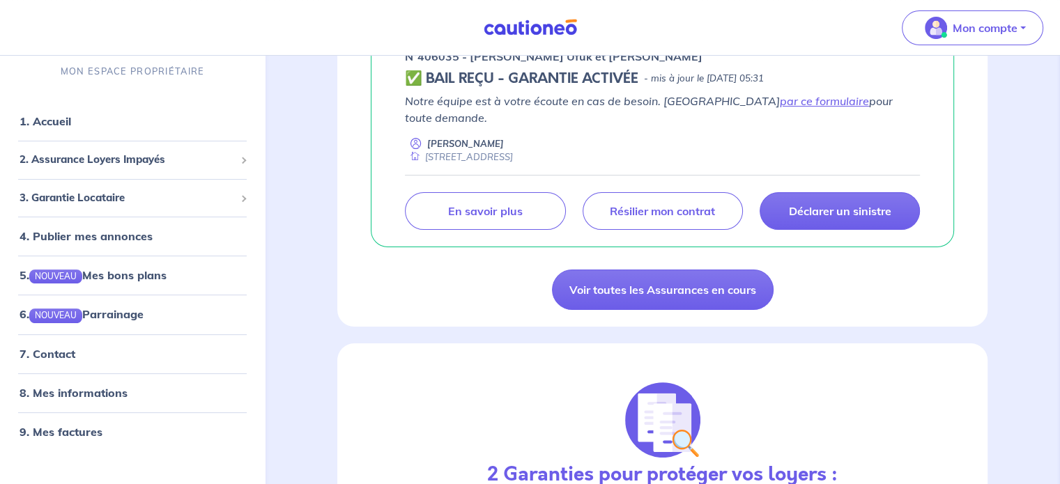
scroll to position [276, 0]
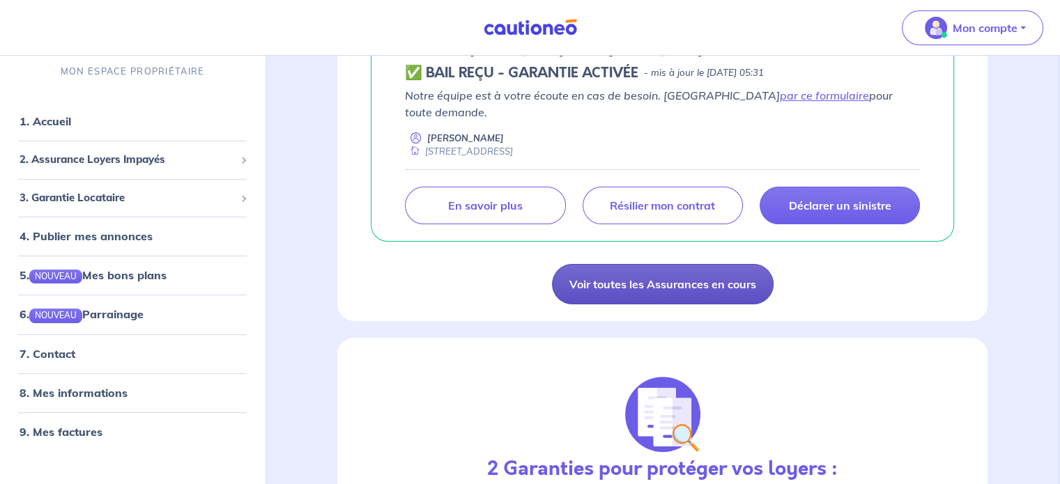
click at [718, 273] on link "Voir toutes les Assurances en cours" at bounding box center [663, 284] width 222 height 40
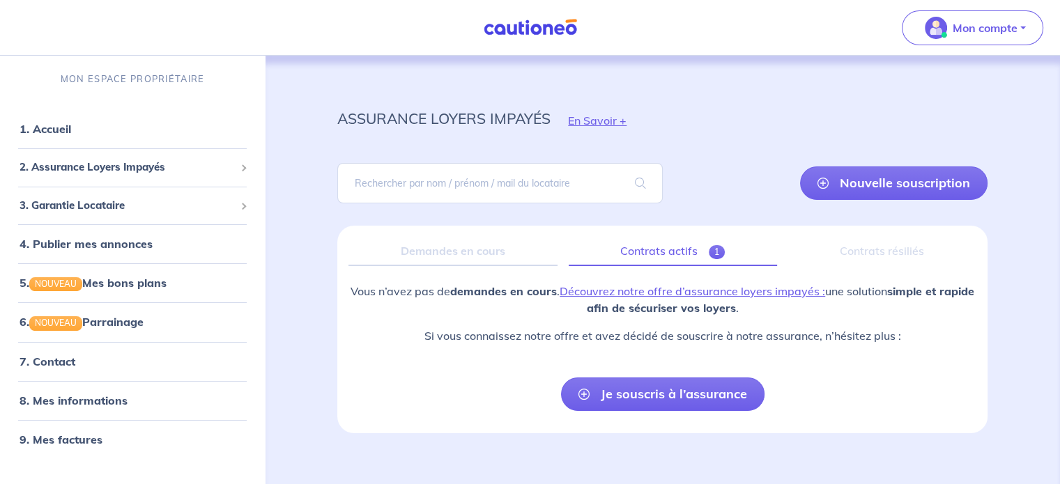
click at [651, 247] on link "Contrats actifs 1" at bounding box center [673, 251] width 208 height 29
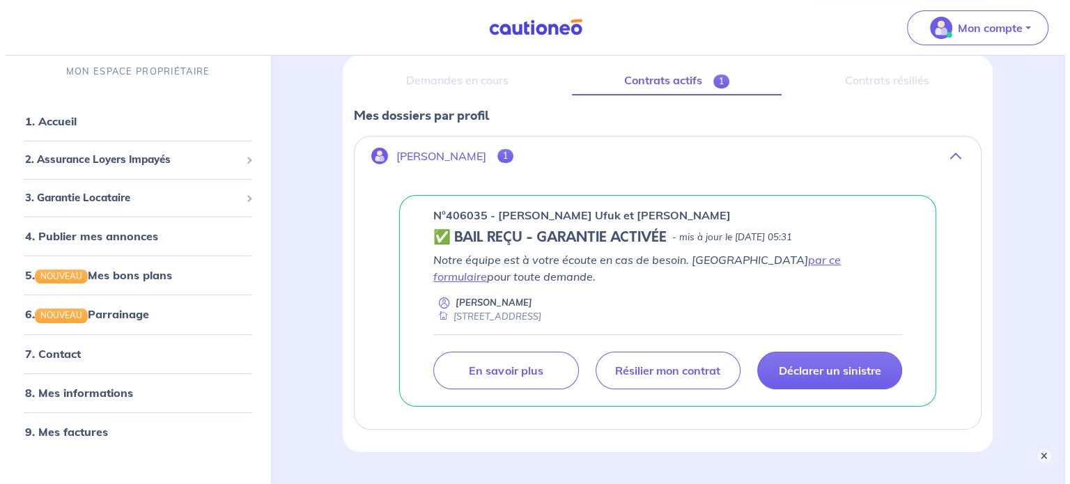
scroll to position [259, 0]
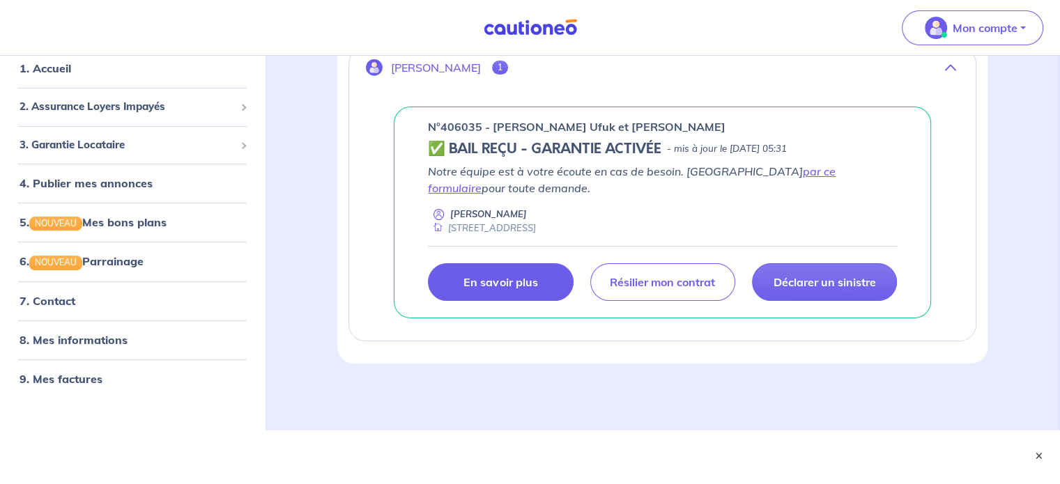
click at [504, 275] on p "En savoir plus" at bounding box center [500, 282] width 74 height 14
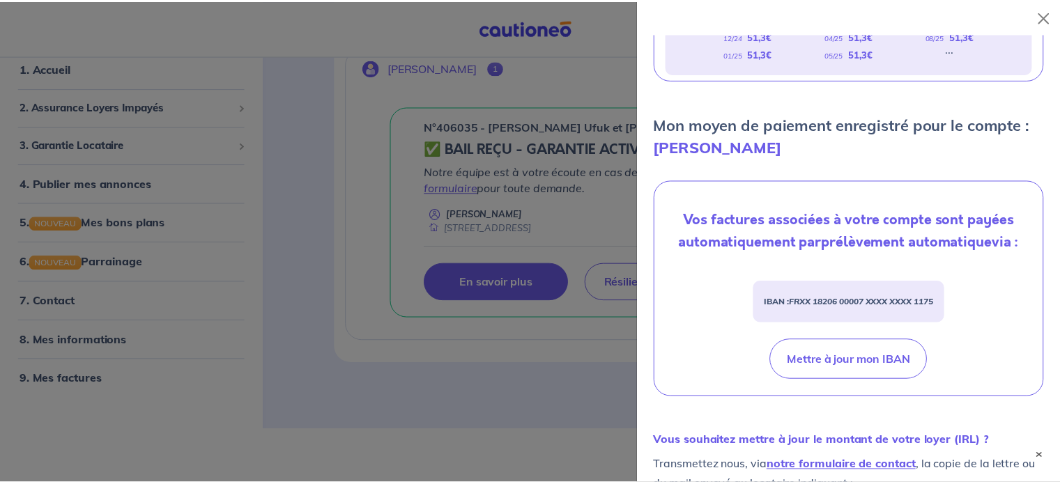
scroll to position [366, 0]
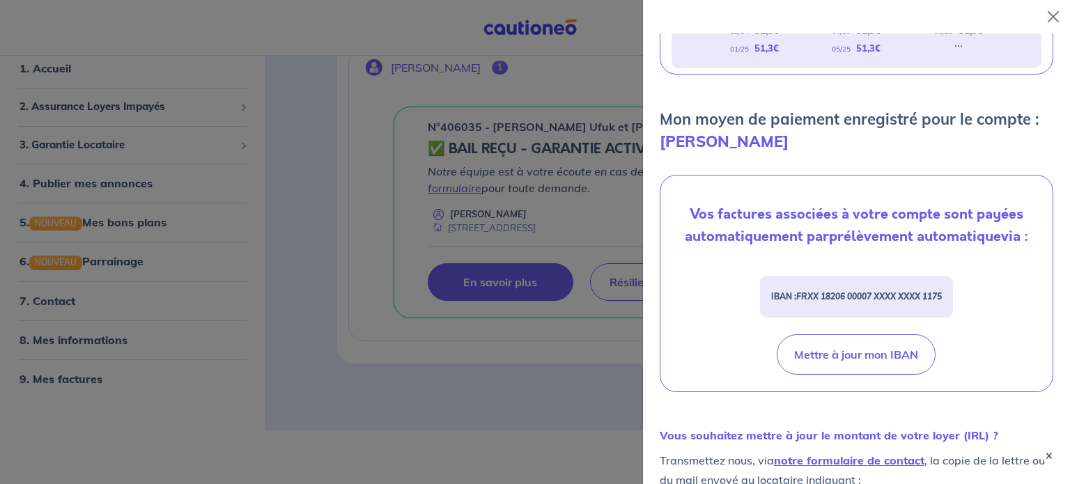
click at [480, 196] on div at bounding box center [535, 242] width 1070 height 484
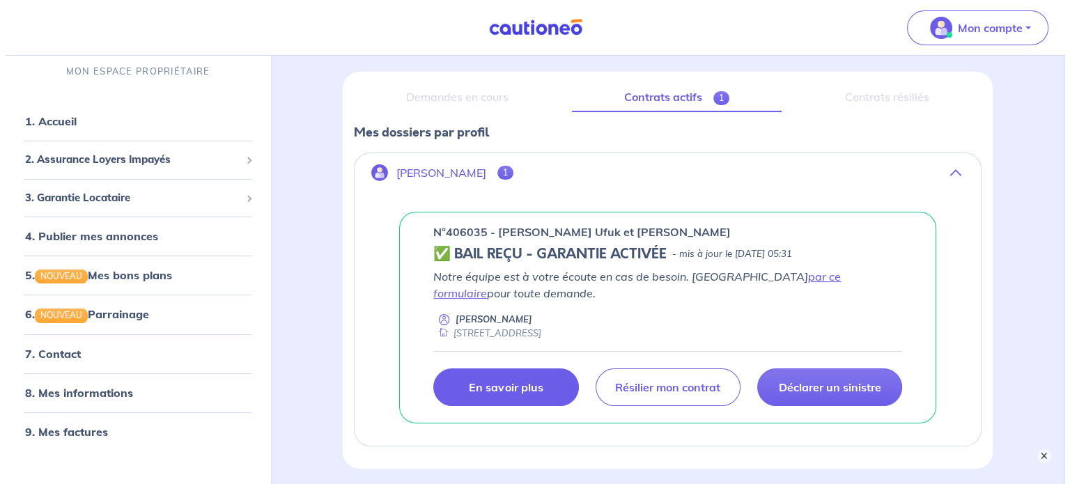
scroll to position [206, 0]
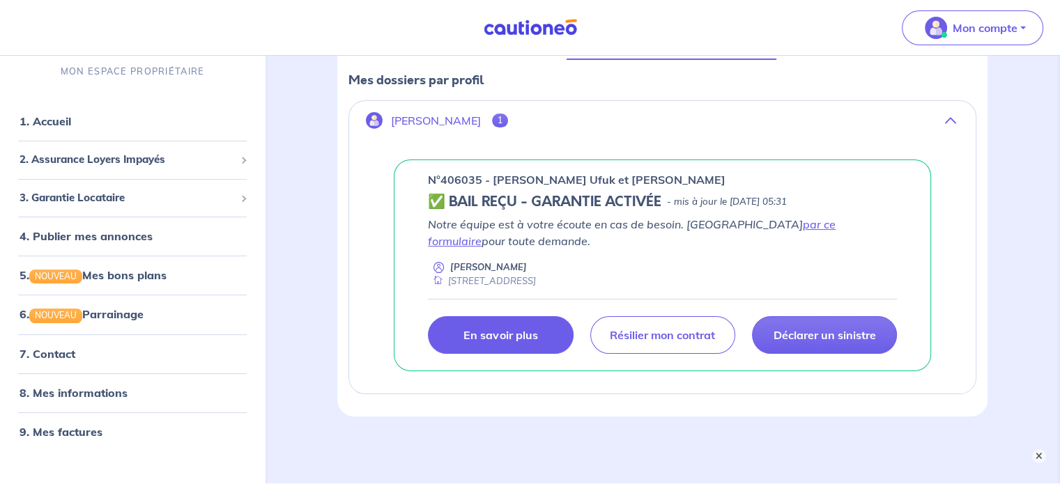
click at [556, 329] on link "En savoir plus" at bounding box center [500, 335] width 145 height 38
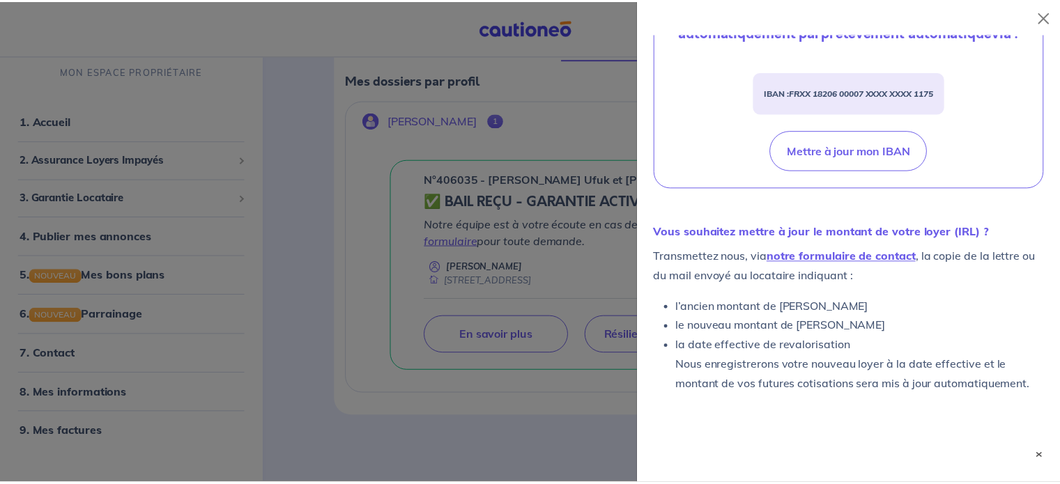
scroll to position [629, 0]
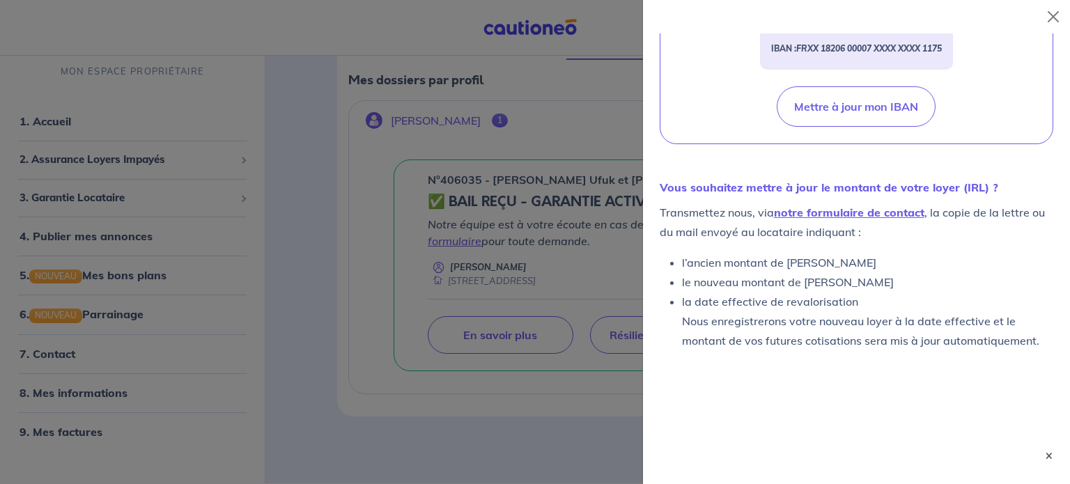
click at [517, 229] on div at bounding box center [535, 242] width 1070 height 484
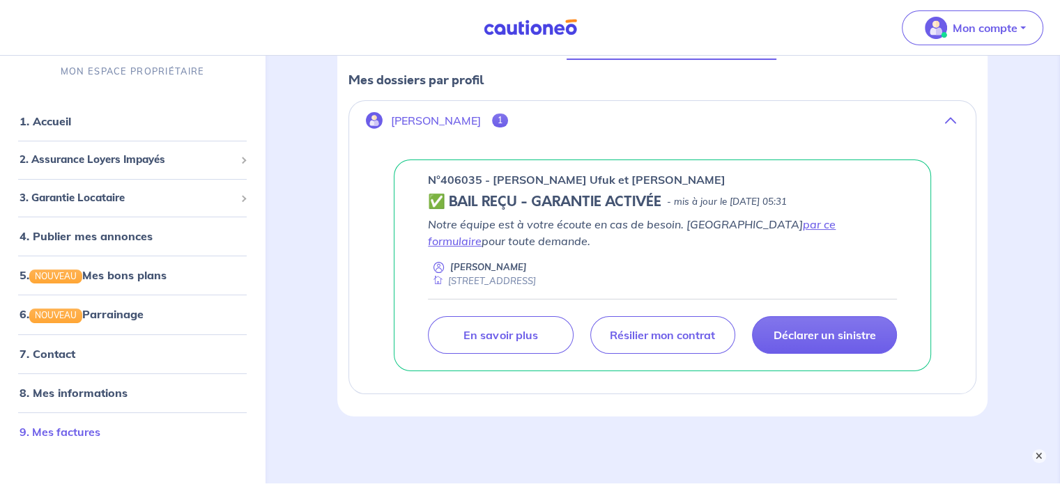
click at [91, 424] on link "9. Mes factures" at bounding box center [60, 431] width 81 height 14
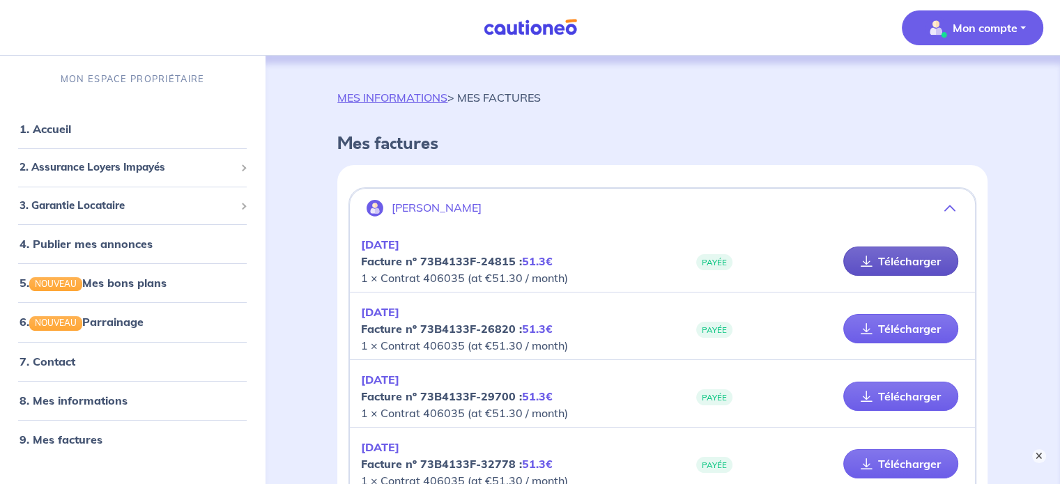
click at [879, 255] on link "Télécharger" at bounding box center [900, 261] width 115 height 29
click at [96, 164] on span "2. Assurance Loyers Impayés" at bounding box center [127, 168] width 215 height 16
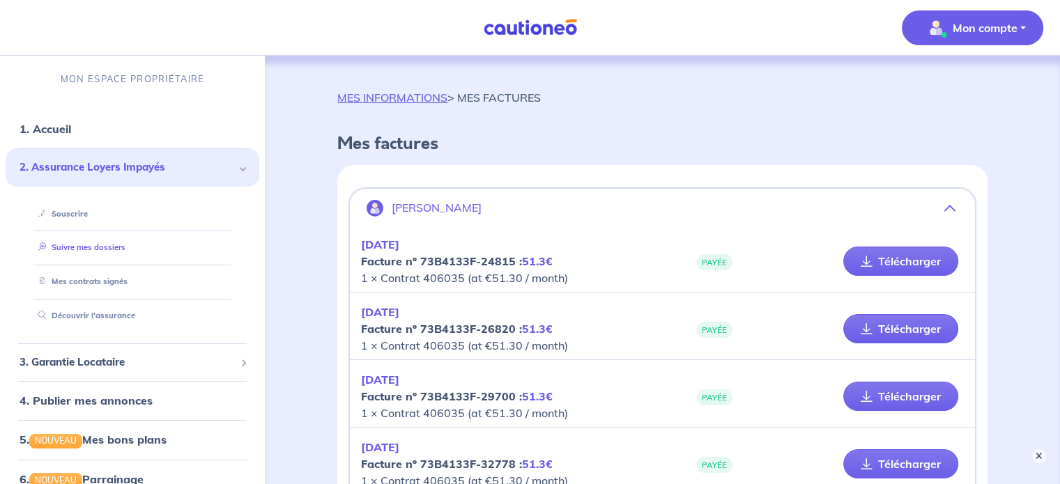
click at [98, 243] on link "Suivre mes dossiers" at bounding box center [79, 247] width 93 height 10
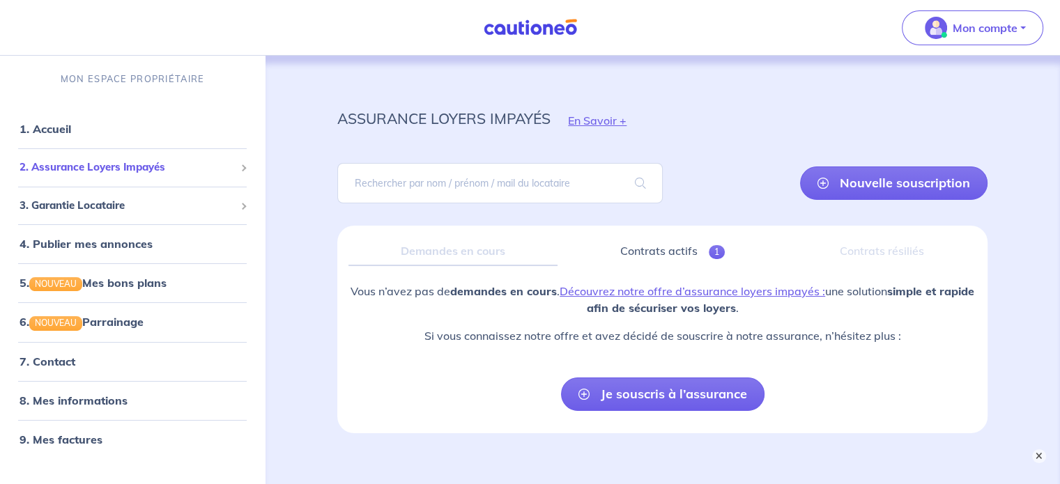
click at [76, 176] on div "2. Assurance Loyers Impayés" at bounding box center [133, 167] width 254 height 27
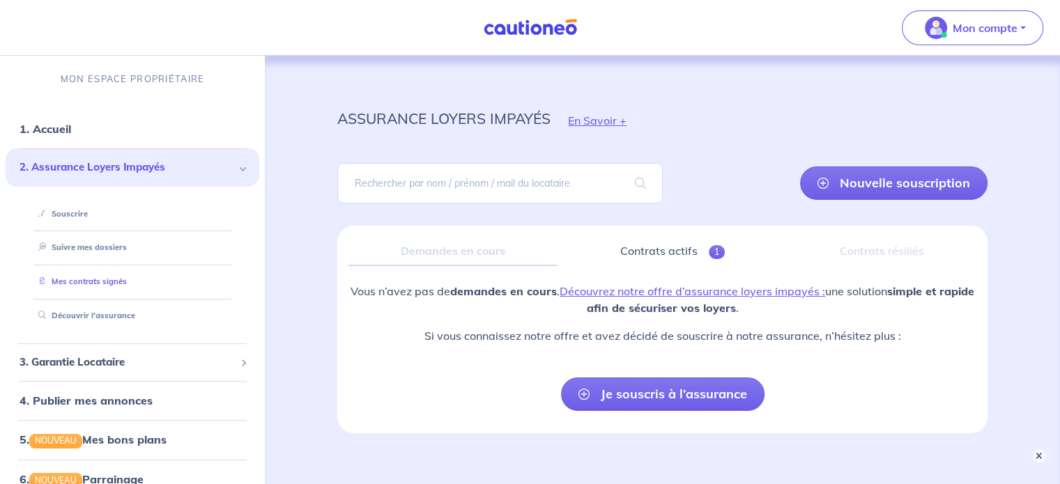
click at [93, 279] on link "Mes contrats signés" at bounding box center [80, 282] width 94 height 10
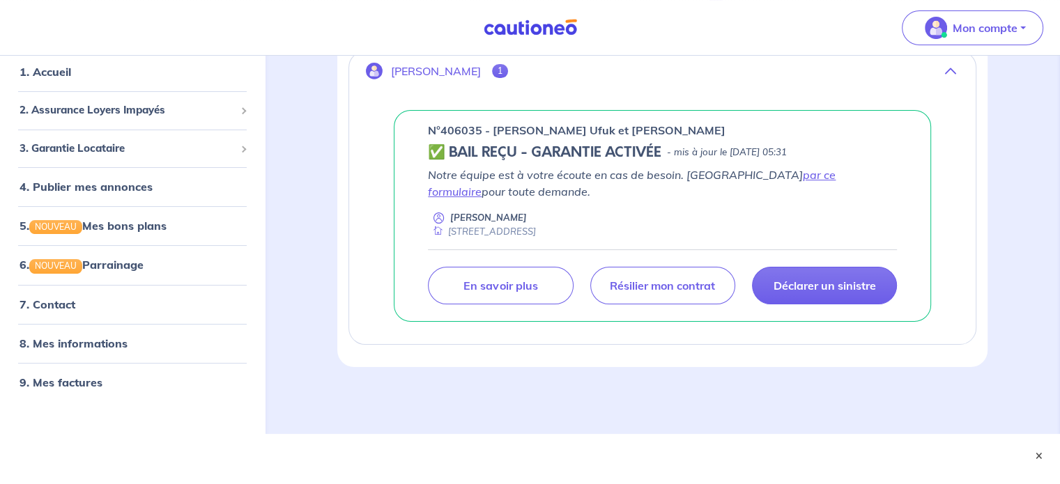
scroll to position [259, 0]
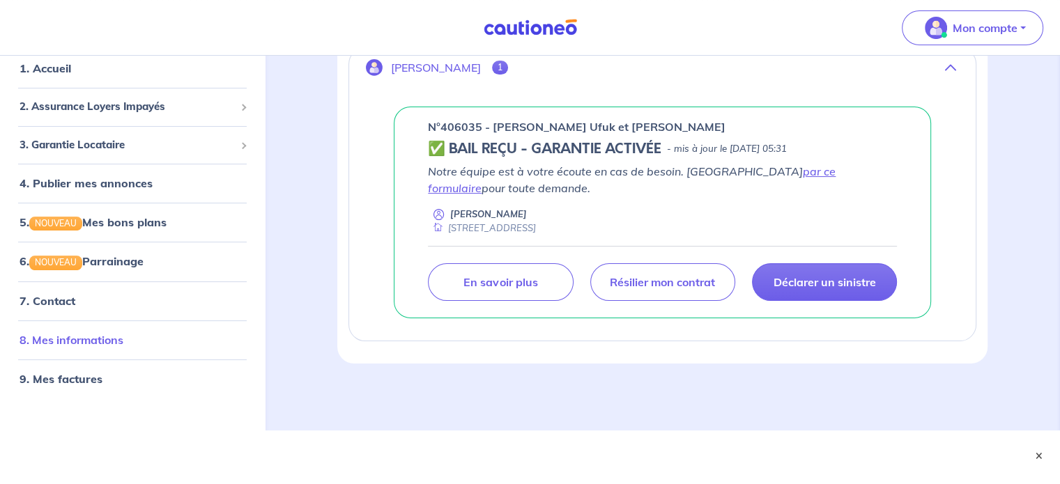
click at [89, 332] on link "8. Mes informations" at bounding box center [72, 339] width 104 height 14
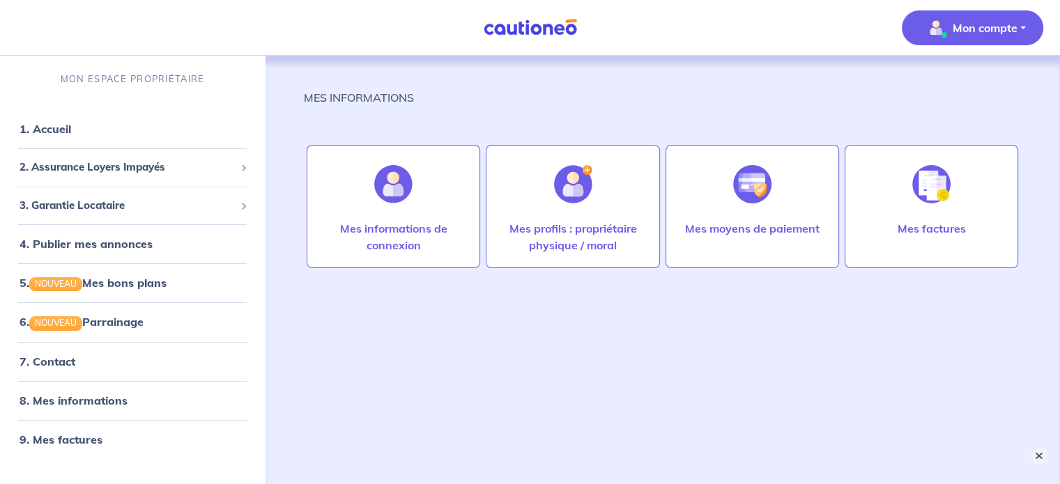
click at [1035, 454] on button "×" at bounding box center [1039, 456] width 17 height 17
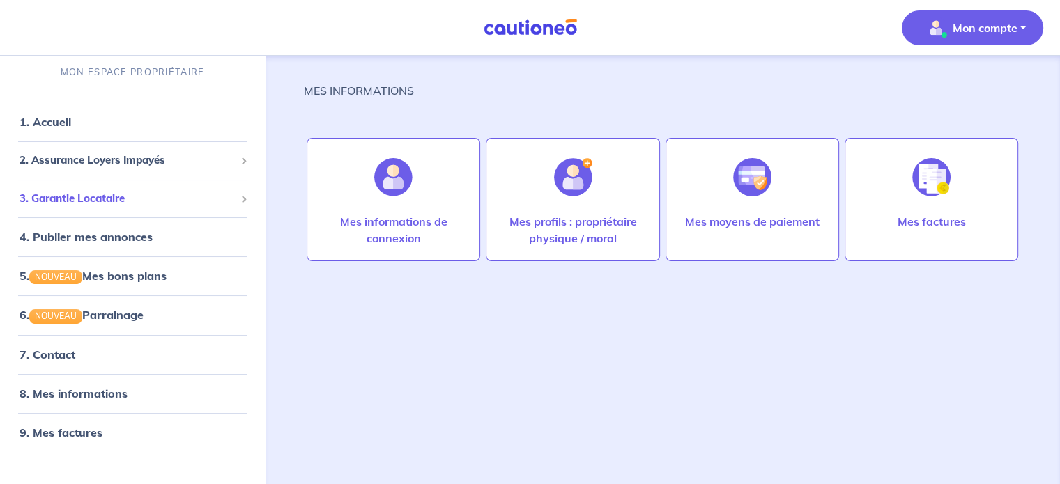
click at [120, 206] on span "3. Garantie Locataire" at bounding box center [127, 199] width 215 height 16
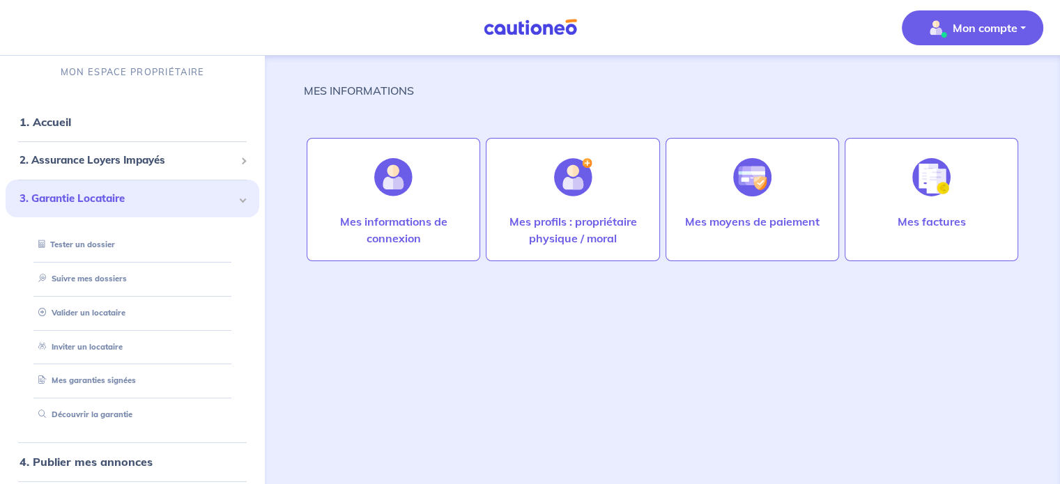
click at [120, 206] on span "3. Garantie Locataire" at bounding box center [127, 199] width 215 height 16
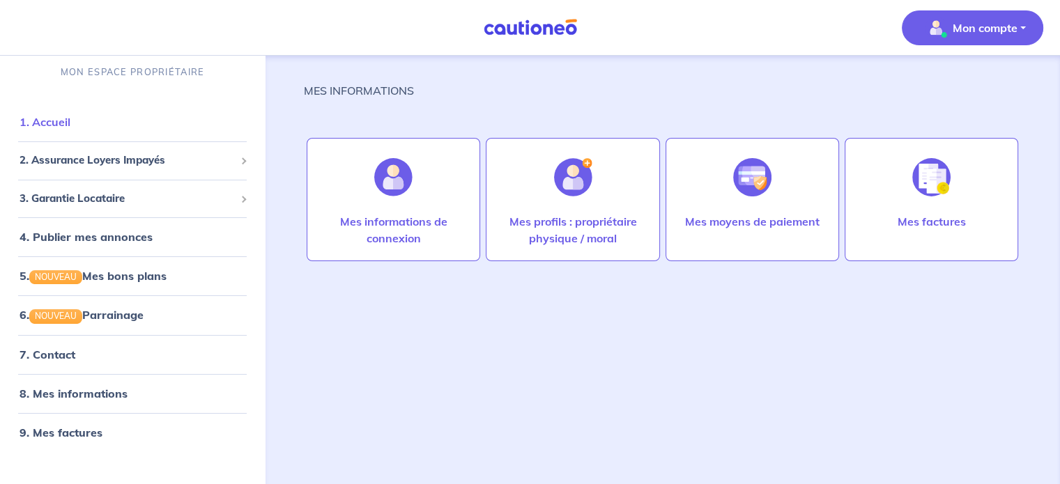
click at [70, 123] on link "1. Accueil" at bounding box center [45, 122] width 51 height 14
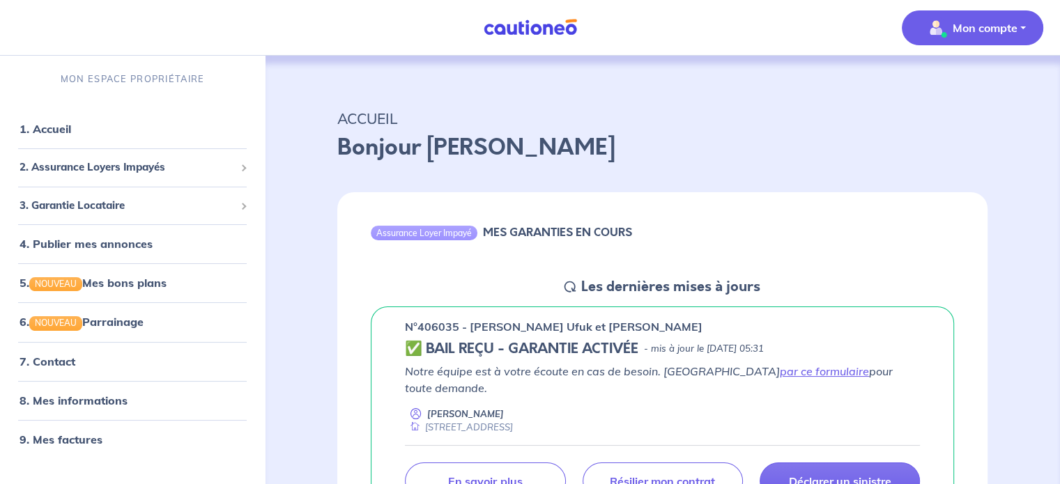
click at [1014, 31] on p "Mon compte" at bounding box center [985, 28] width 65 height 17
click at [948, 84] on link "Mes informations" at bounding box center [958, 86] width 112 height 22
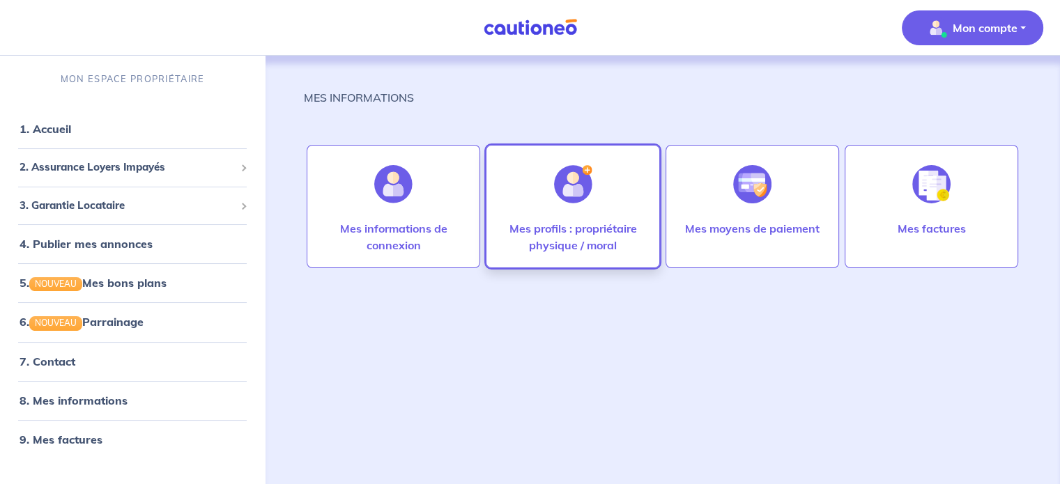
click at [599, 210] on div at bounding box center [573, 184] width 61 height 72
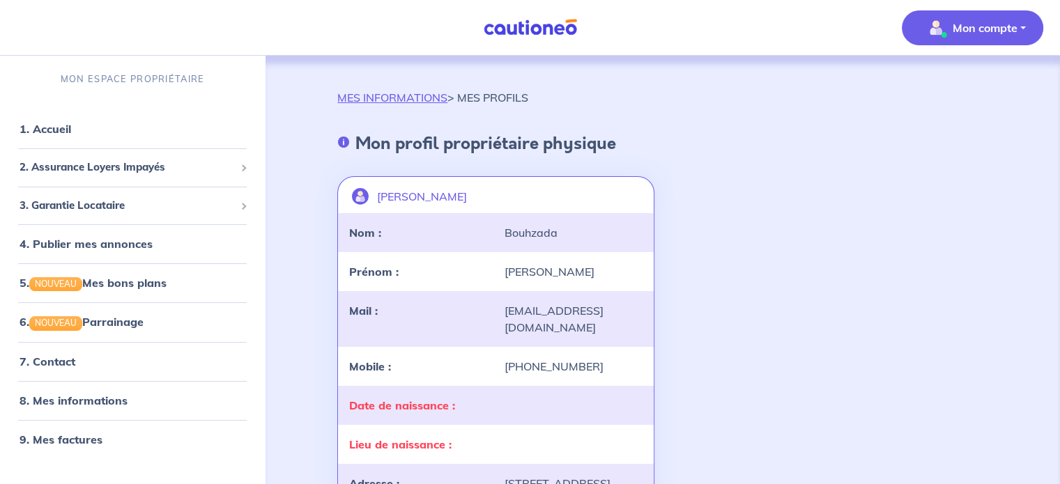
click at [967, 27] on p "Mon compte" at bounding box center [985, 28] width 65 height 17
click at [957, 89] on link "Mes informations" at bounding box center [958, 86] width 112 height 22
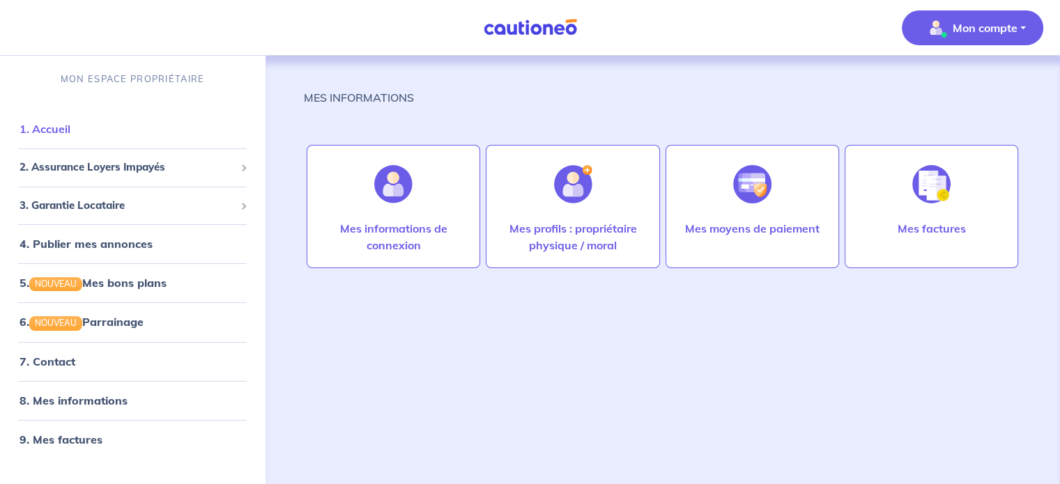
click at [56, 132] on link "1. Accueil" at bounding box center [45, 129] width 51 height 14
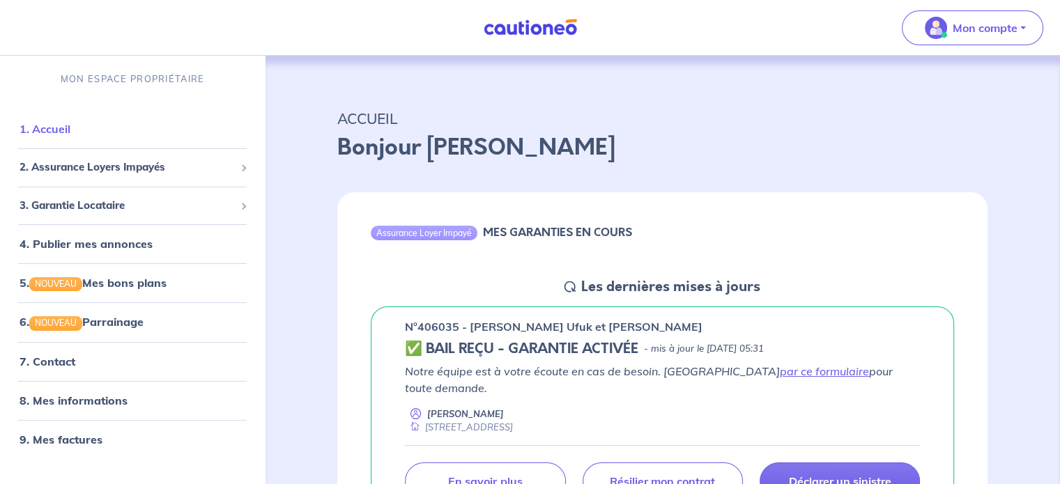
click at [70, 127] on link "1. Accueil" at bounding box center [45, 129] width 51 height 14
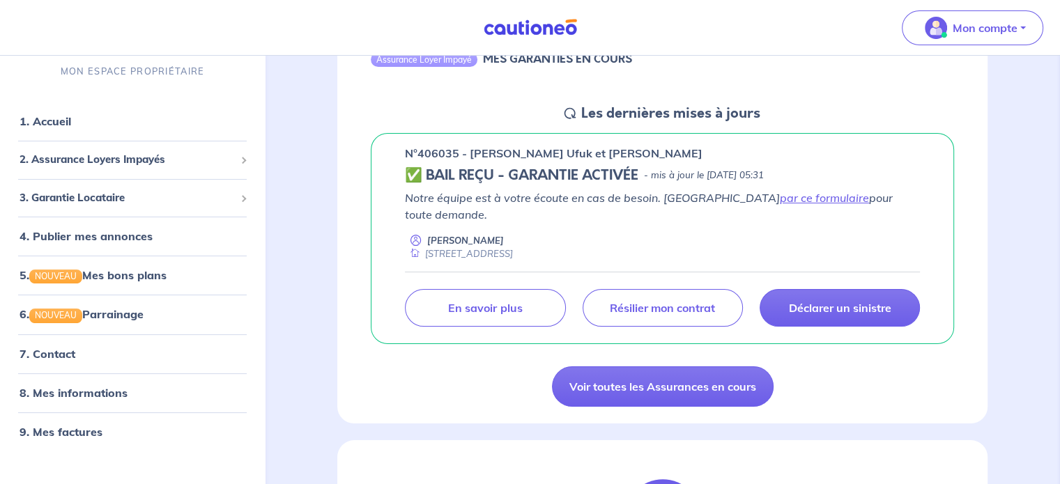
scroll to position [288, 0]
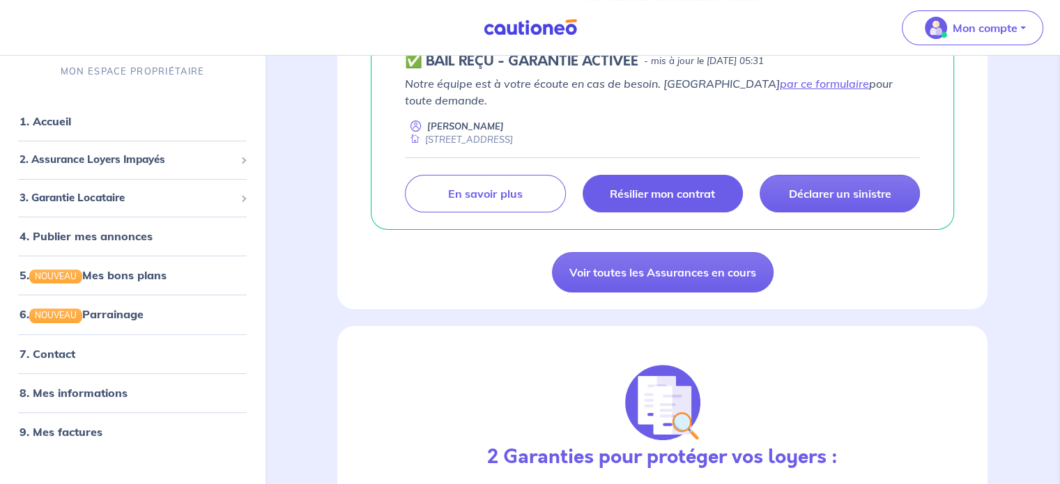
click at [678, 187] on p "Résilier mon contrat" at bounding box center [662, 194] width 105 height 14
click at [682, 187] on p "Résilier mon contrat" at bounding box center [662, 194] width 105 height 14
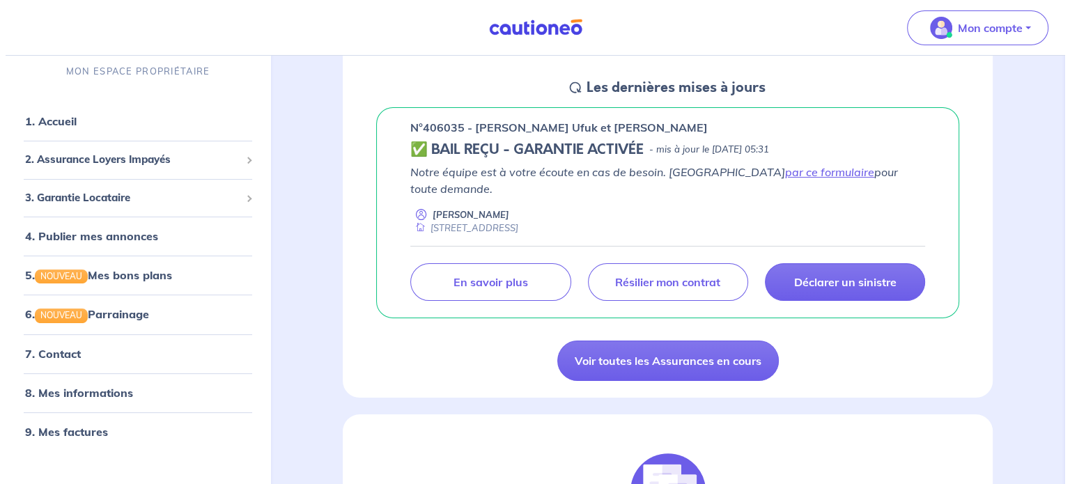
scroll to position [144, 0]
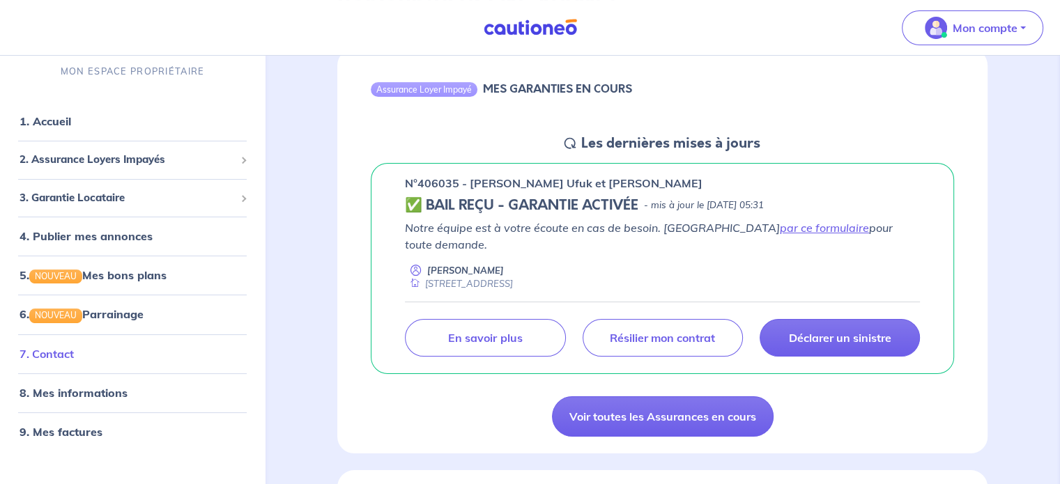
click at [74, 355] on link "7. Contact" at bounding box center [47, 354] width 54 height 14
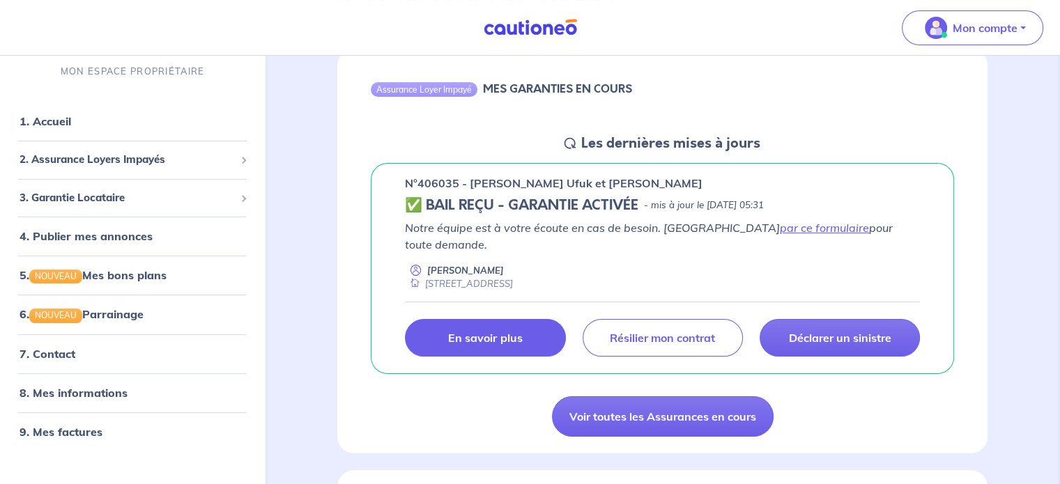
click at [532, 327] on link "En savoir plus" at bounding box center [485, 338] width 160 height 38
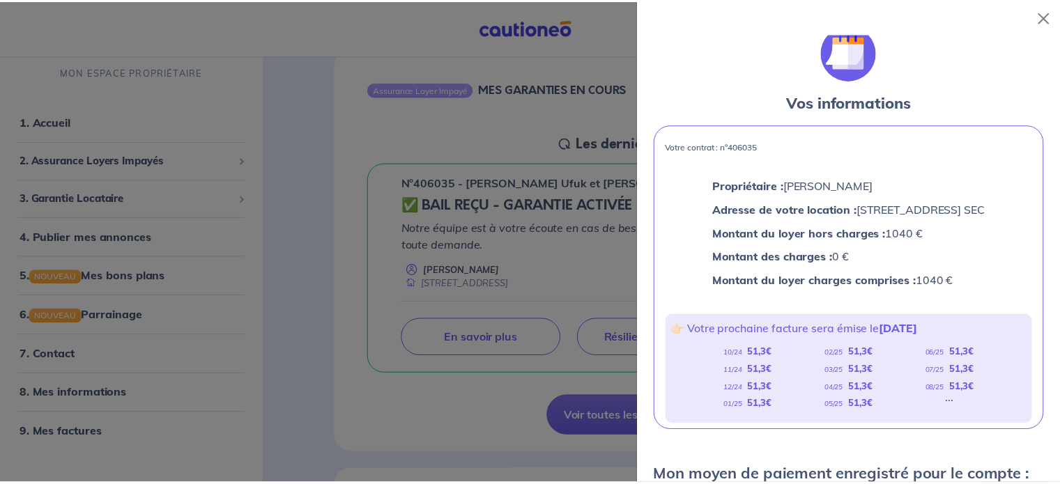
scroll to position [0, 0]
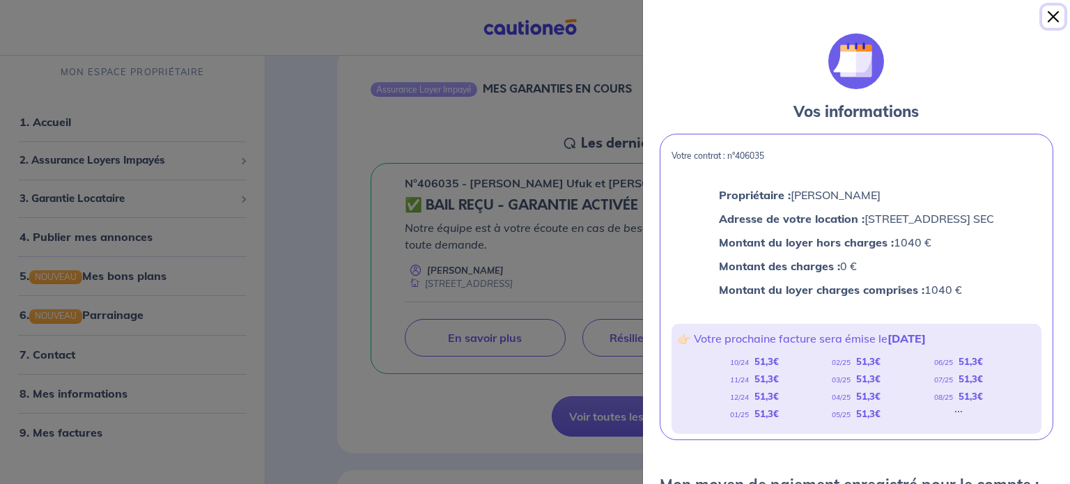
click at [1051, 12] on button "Close" at bounding box center [1053, 17] width 22 height 22
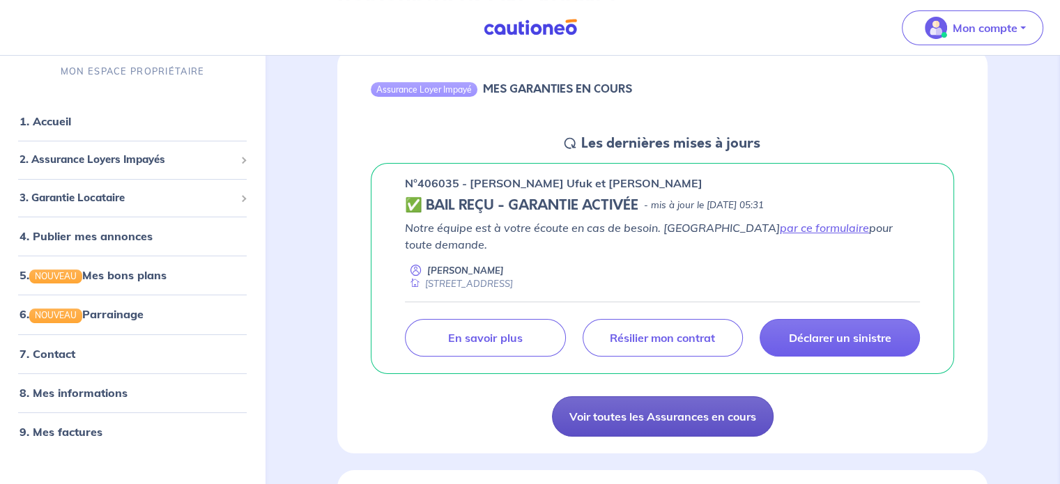
click at [659, 398] on link "Voir toutes les Assurances en cours" at bounding box center [663, 417] width 222 height 40
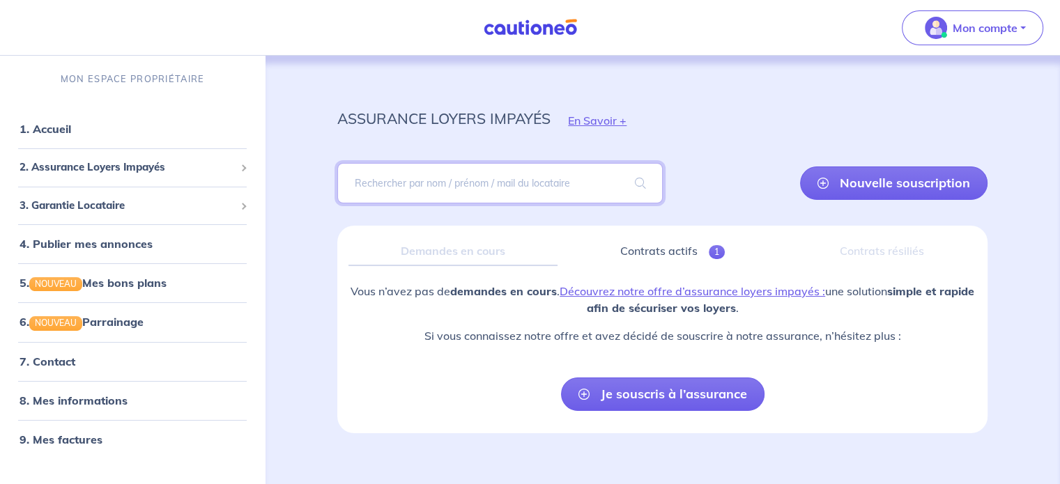
click at [550, 178] on input "search" at bounding box center [499, 183] width 325 height 40
click at [671, 250] on link "Contrats actifs 1" at bounding box center [673, 251] width 208 height 29
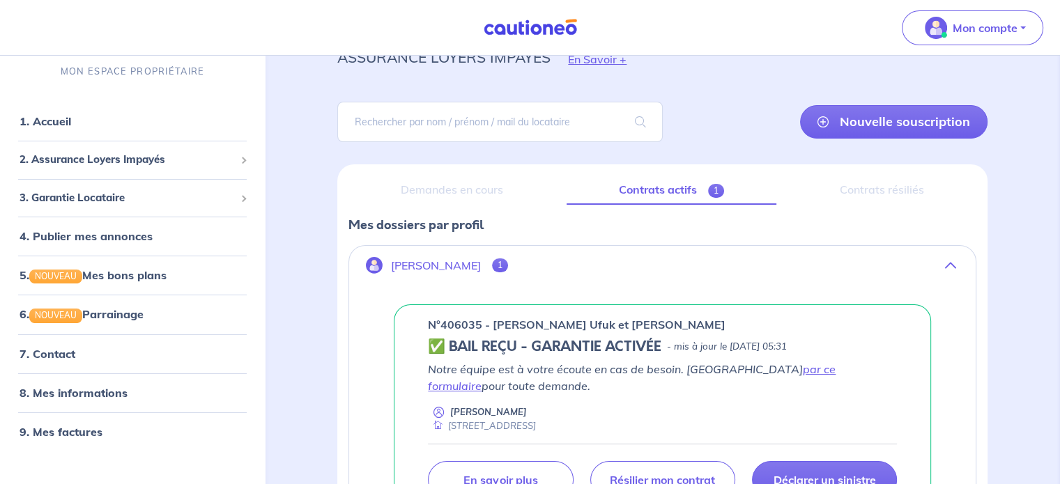
scroll to position [150, 0]
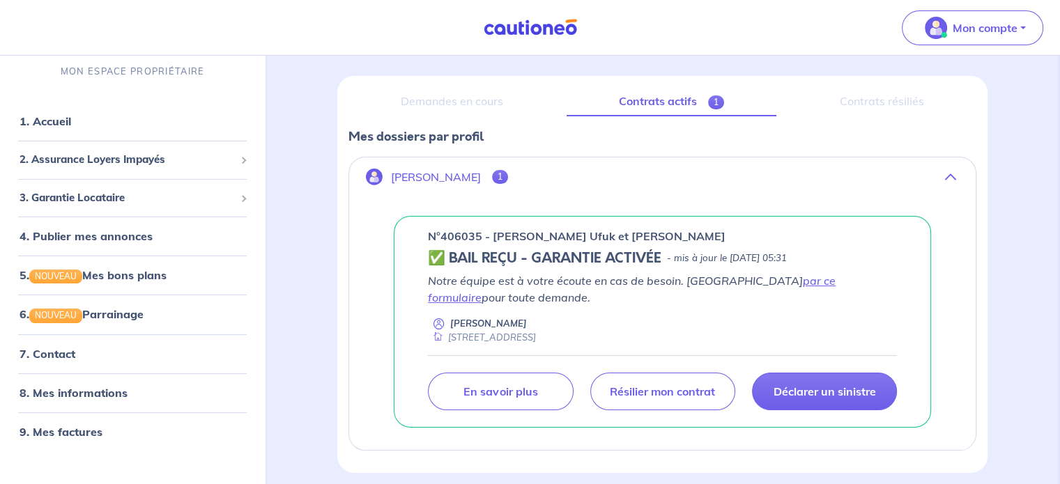
click at [424, 178] on p "[PERSON_NAME]" at bounding box center [436, 177] width 90 height 13
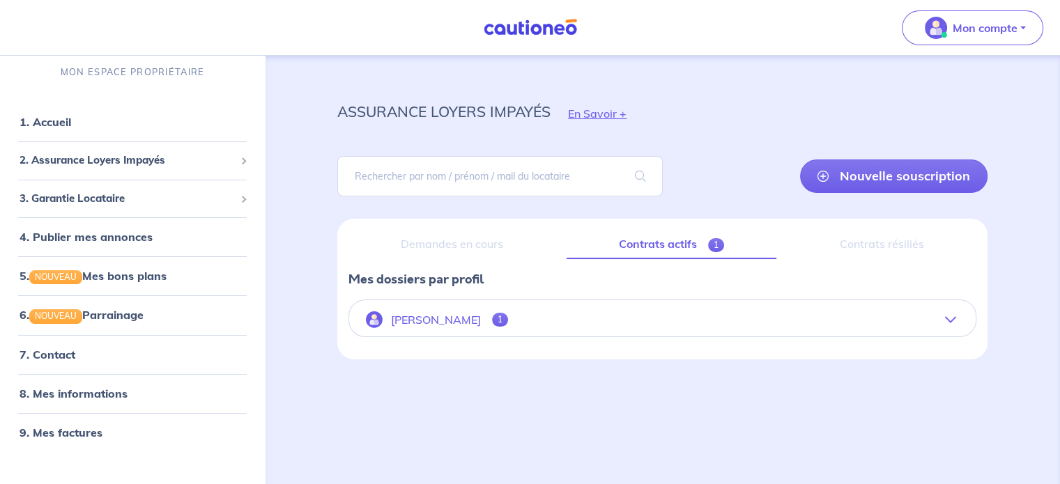
click at [452, 322] on p "[PERSON_NAME]" at bounding box center [436, 320] width 90 height 13
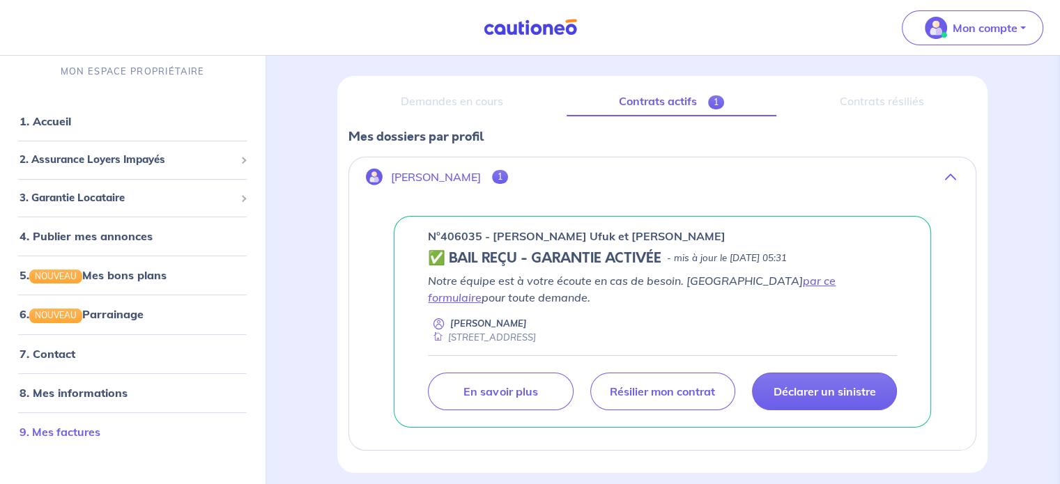
click at [89, 428] on link "9. Mes factures" at bounding box center [60, 432] width 81 height 14
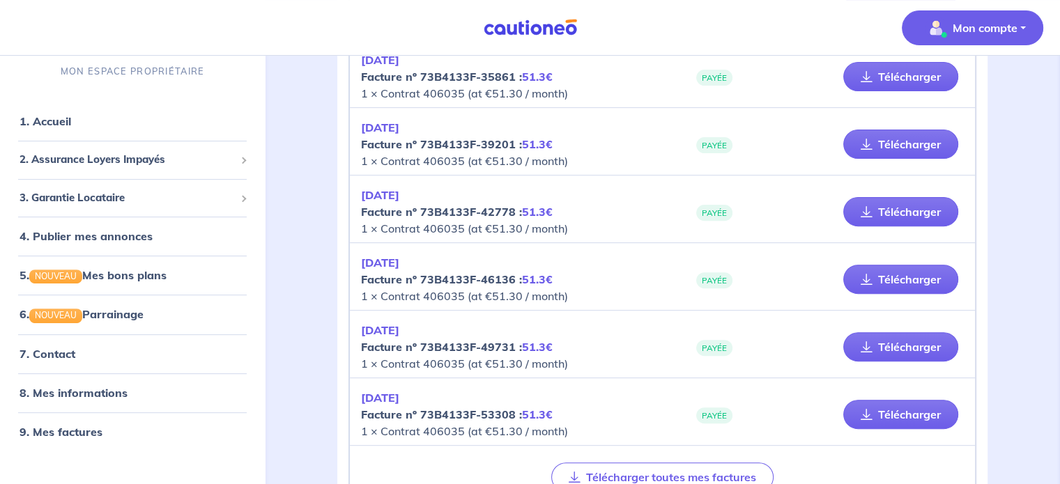
scroll to position [505, 0]
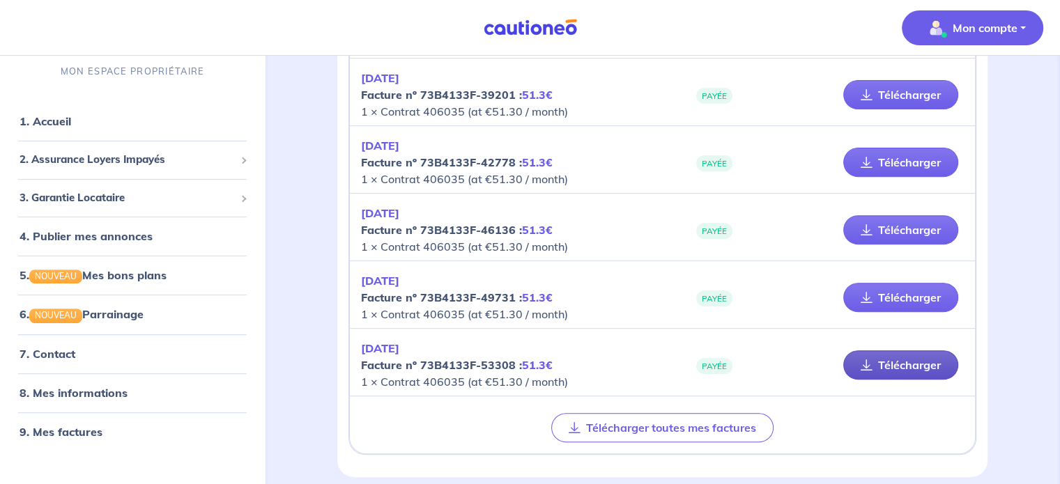
click at [870, 361] on icon at bounding box center [867, 365] width 12 height 11
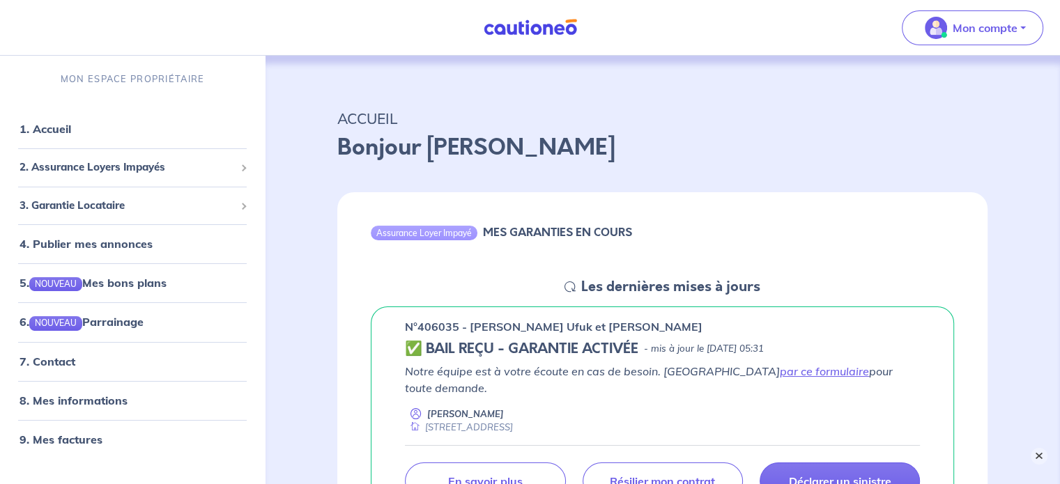
click at [1035, 454] on button "×" at bounding box center [1039, 456] width 17 height 17
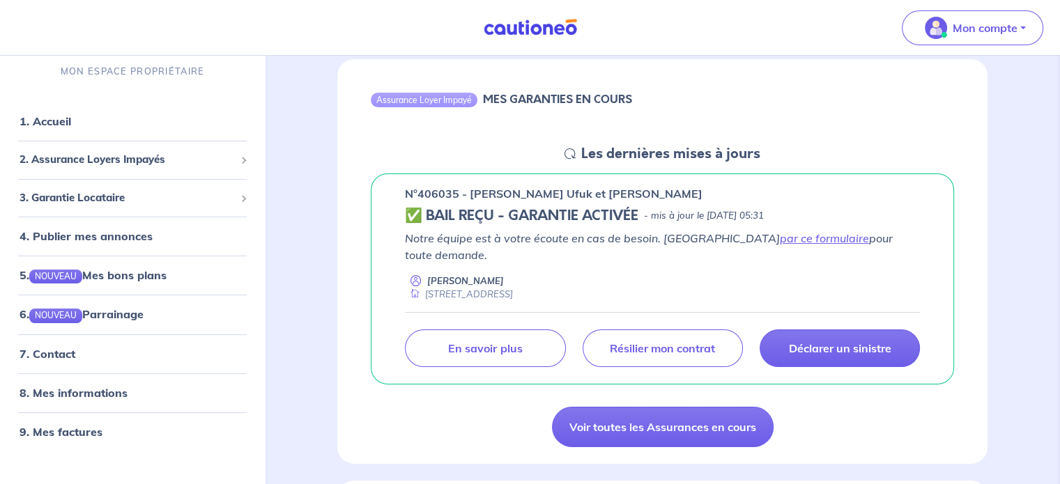
scroll to position [140, 0]
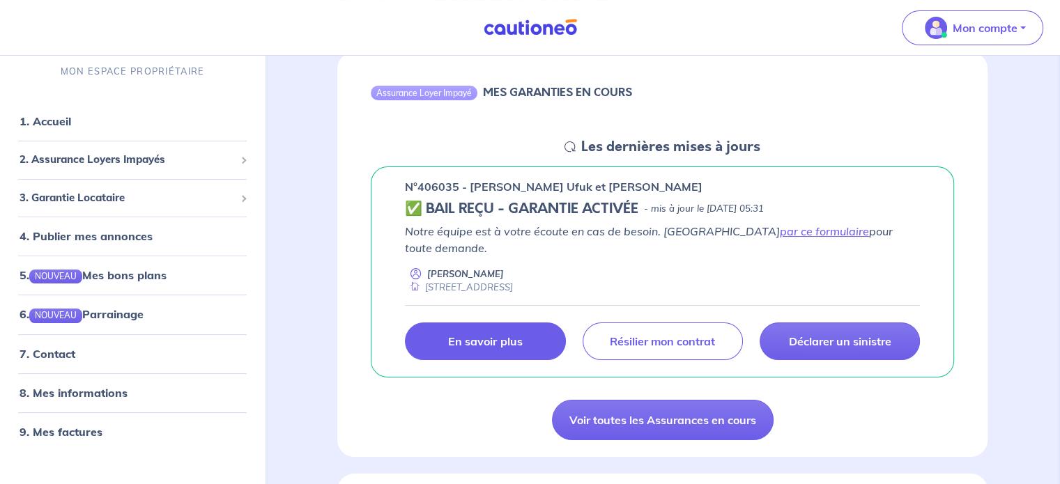
click at [526, 332] on link "En savoir plus" at bounding box center [485, 342] width 160 height 38
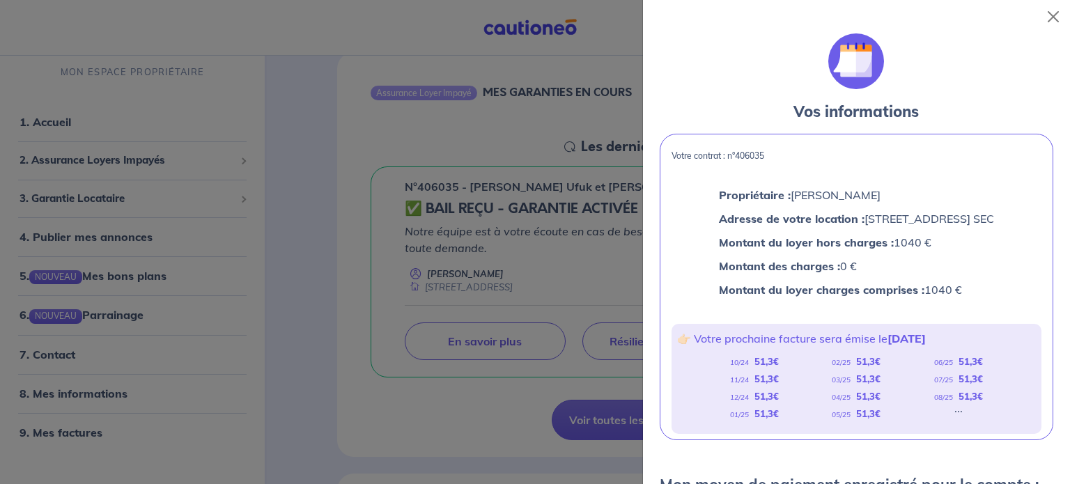
click at [520, 236] on div at bounding box center [535, 242] width 1070 height 484
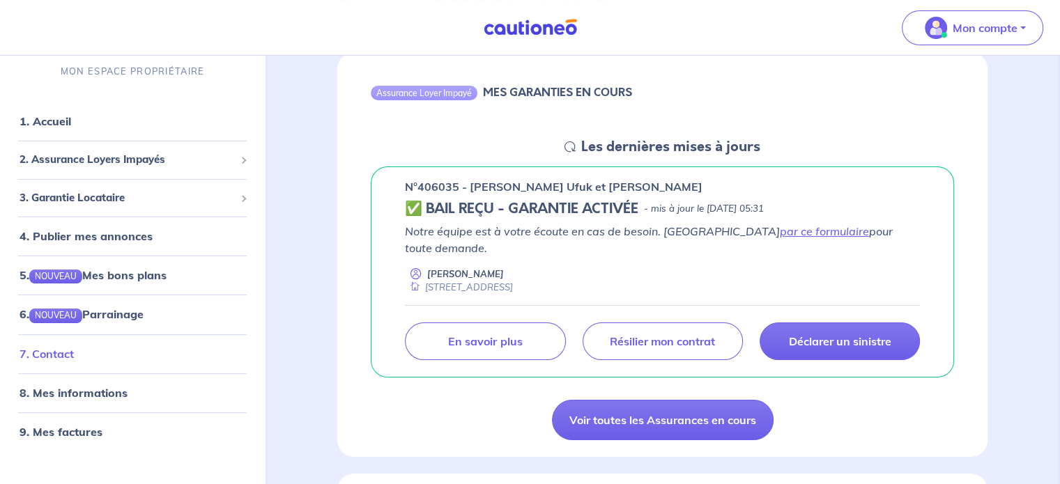
click at [44, 349] on link "7. Contact" at bounding box center [47, 354] width 54 height 14
click at [70, 128] on link "1. Accueil" at bounding box center [45, 122] width 51 height 14
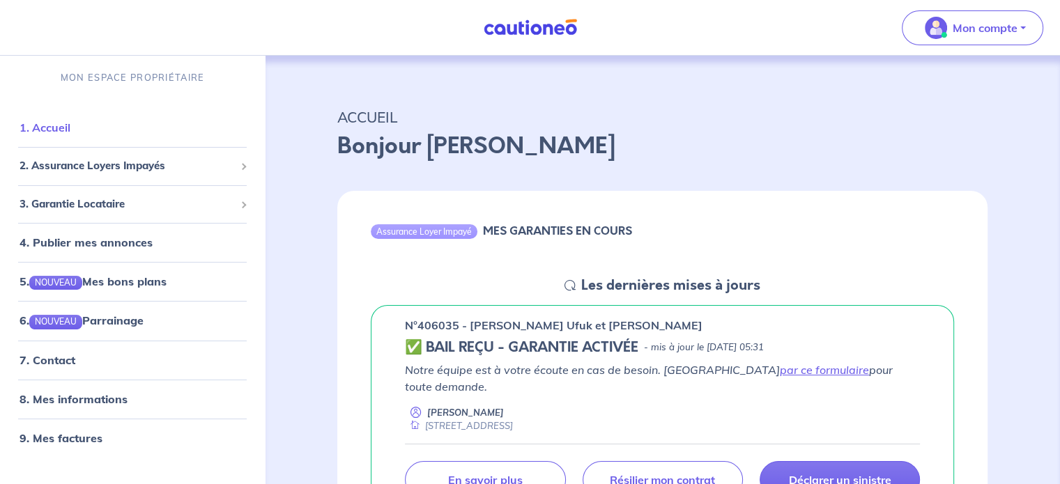
scroll to position [0, 0]
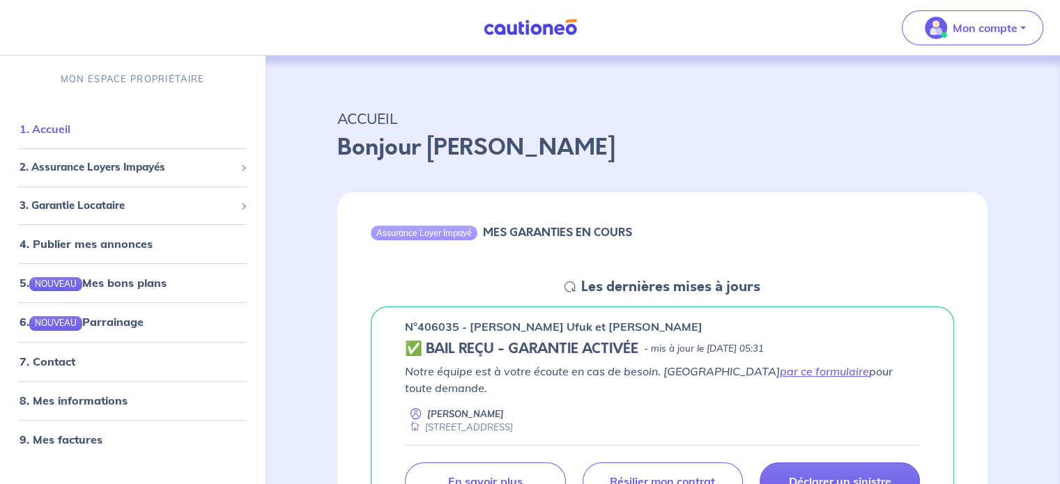
click at [66, 132] on link "1. Accueil" at bounding box center [45, 129] width 51 height 14
click at [780, 371] on link "par ce formulaire" at bounding box center [824, 371] width 89 height 14
